Goal: Register for event/course

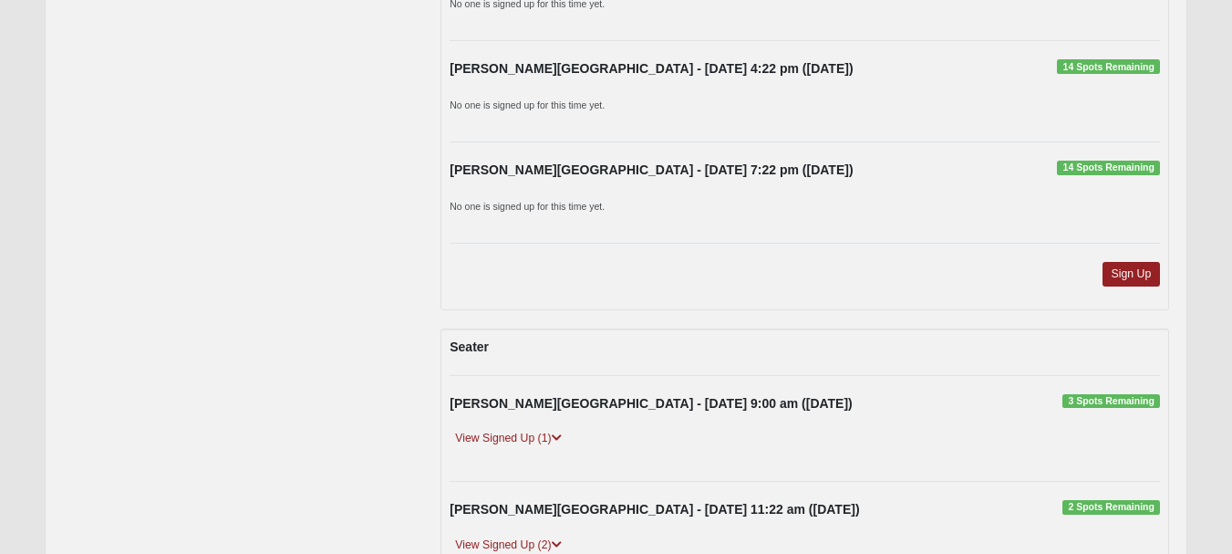
scroll to position [1758, 0]
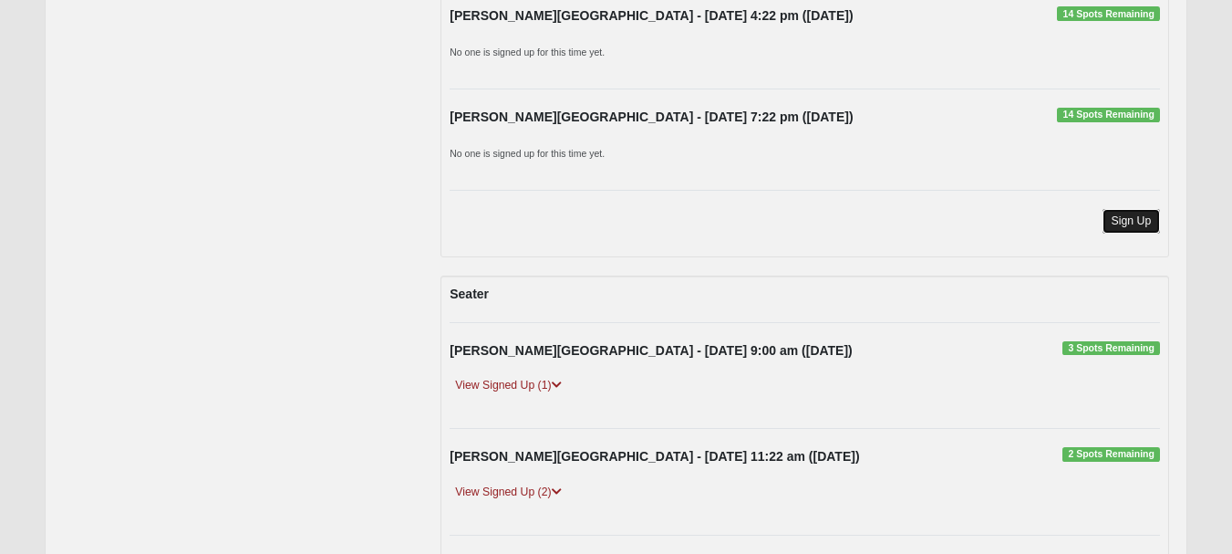
click at [1159, 210] on link "Sign Up" at bounding box center [1131, 221] width 58 height 25
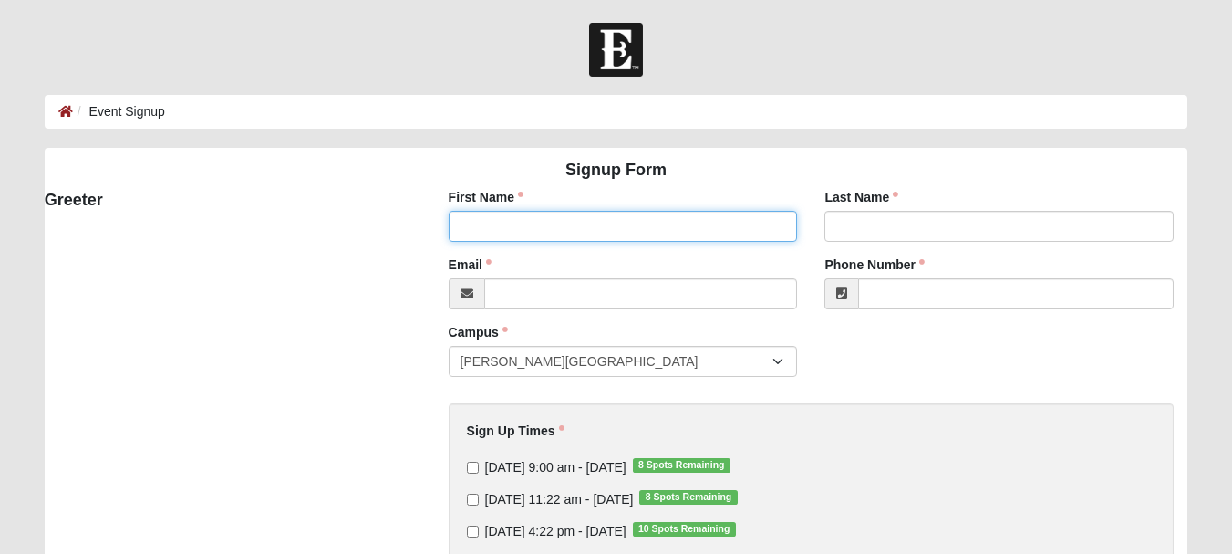
click at [713, 215] on input "First Name" at bounding box center [623, 226] width 349 height 31
type input "[PERSON_NAME]"
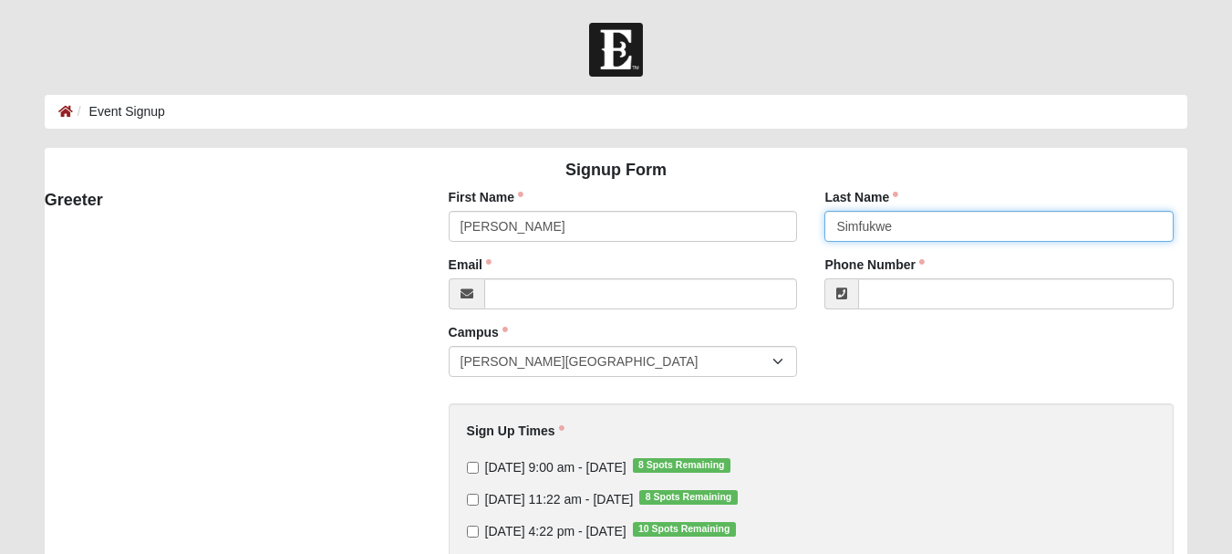
type input "Simfukwe"
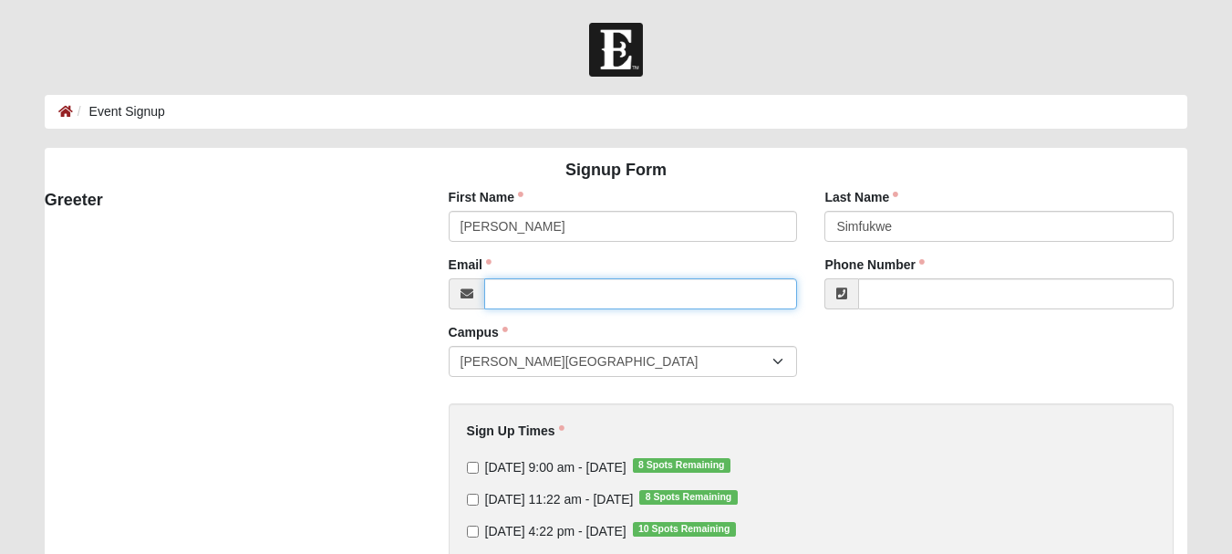
click at [707, 299] on input "Email" at bounding box center [641, 293] width 314 height 31
type input "[PERSON_NAME][EMAIL_ADDRESS][DOMAIN_NAME]"
type input "[PHONE_NUMBER]"
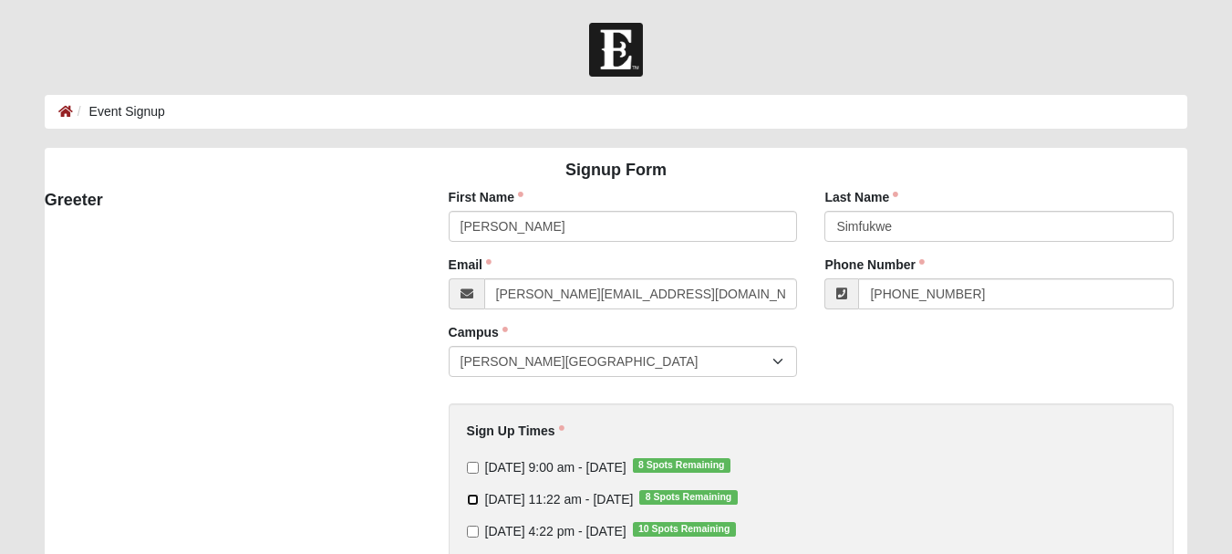
click at [471, 493] on input "[DATE] 11:22 am - [DATE] 8 Spots Remaining" at bounding box center [473, 499] width 12 height 12
checkbox input "true"
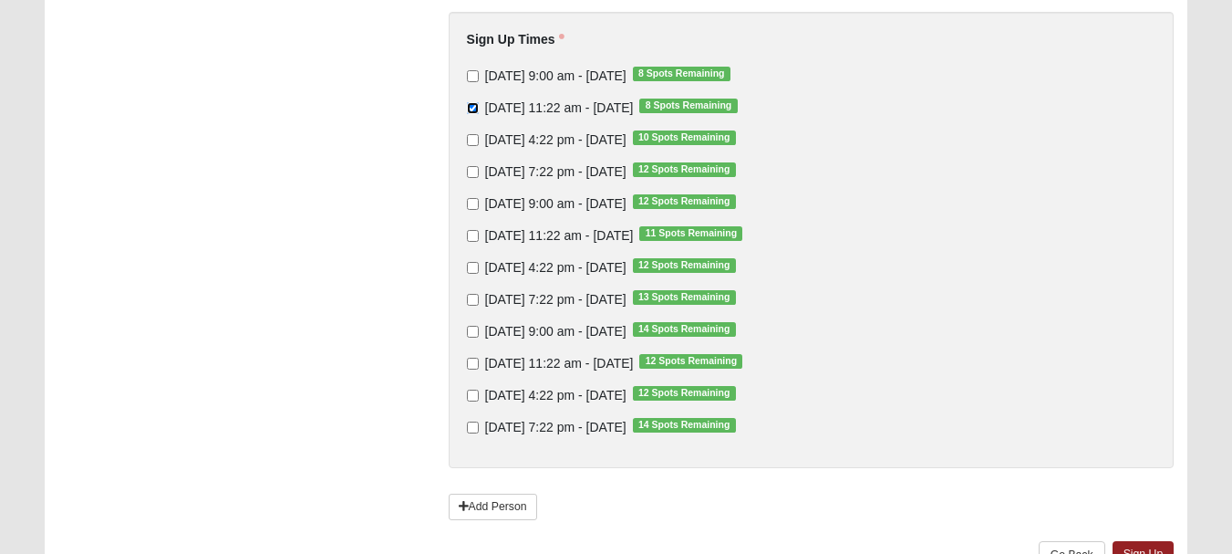
scroll to position [488, 0]
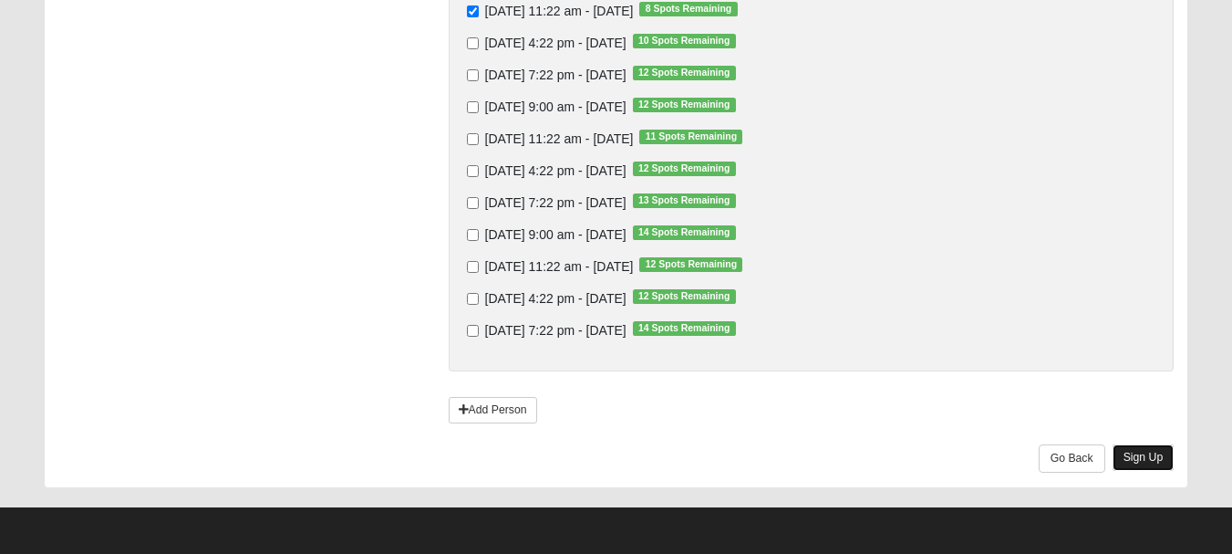
click at [1165, 456] on link "Sign Up" at bounding box center [1144, 457] width 62 height 26
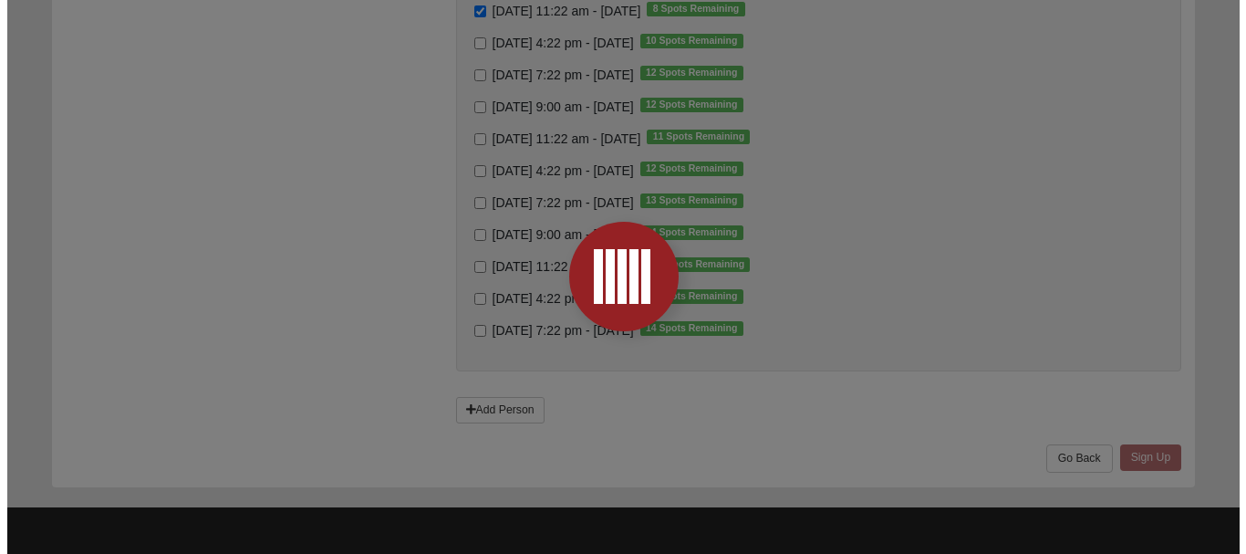
scroll to position [0, 0]
